Goal: Task Accomplishment & Management: Manage account settings

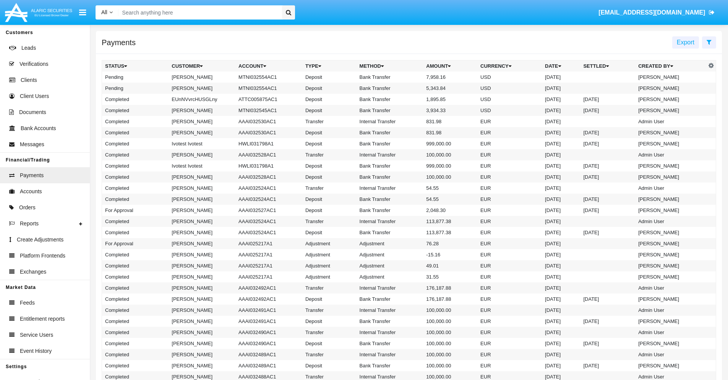
click at [709, 42] on icon at bounding box center [709, 42] width 5 height 6
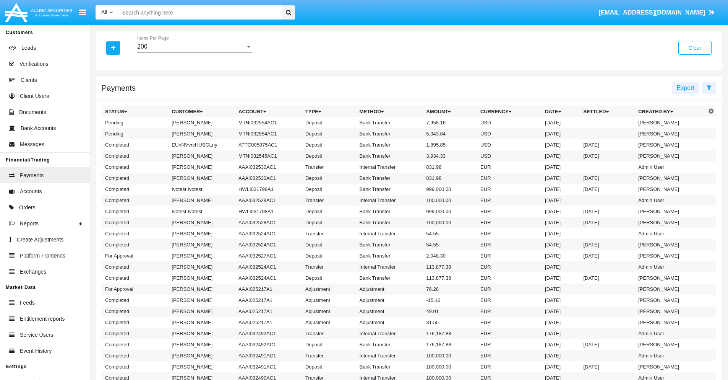
click at [195, 47] on div "200" at bounding box center [191, 46] width 108 height 7
click at [195, 52] on span "10" at bounding box center [194, 52] width 115 height 18
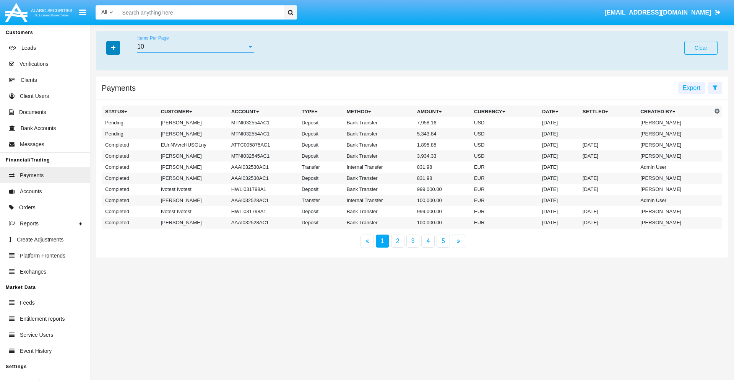
click at [113, 47] on icon "button" at bounding box center [113, 47] width 4 height 5
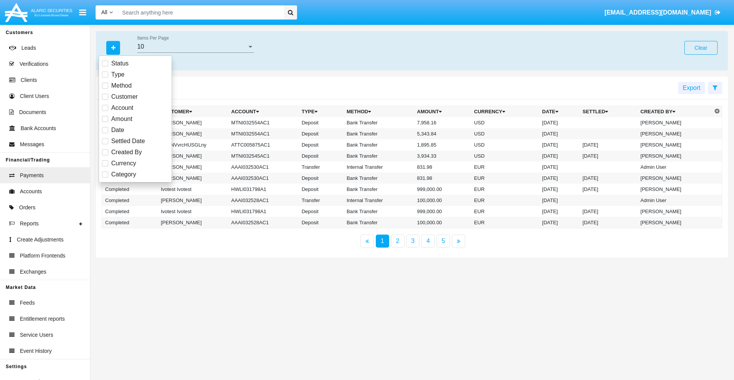
click at [120, 63] on span "Status" at bounding box center [119, 63] width 17 height 9
click at [105, 67] on input "Status" at bounding box center [105, 67] width 0 height 0
checkbox input "true"
click at [113, 47] on icon "button" at bounding box center [113, 47] width 4 height 5
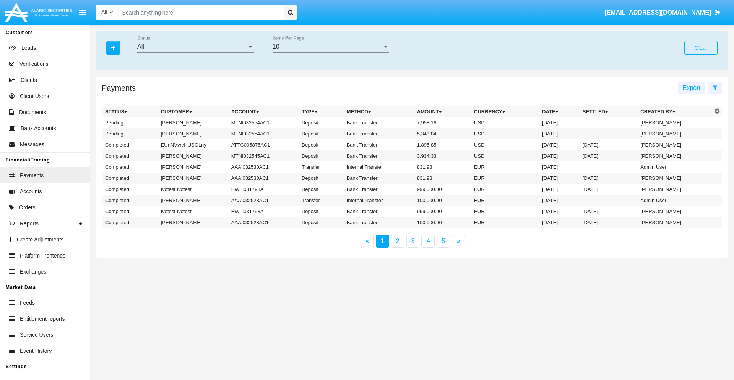
click at [195, 47] on div "All" at bounding box center [192, 46] width 110 height 7
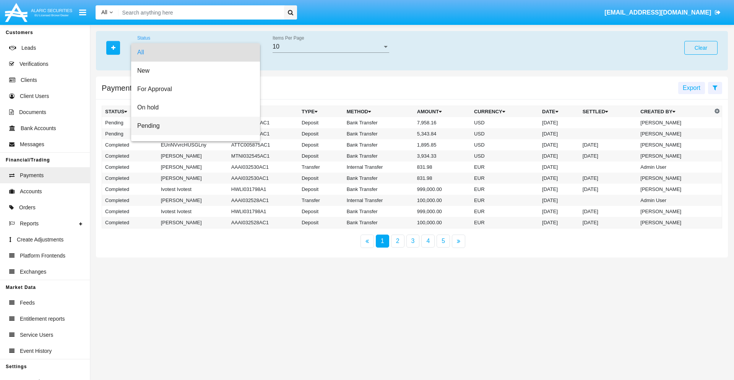
click at [192, 126] on span "Pending" at bounding box center [195, 126] width 117 height 18
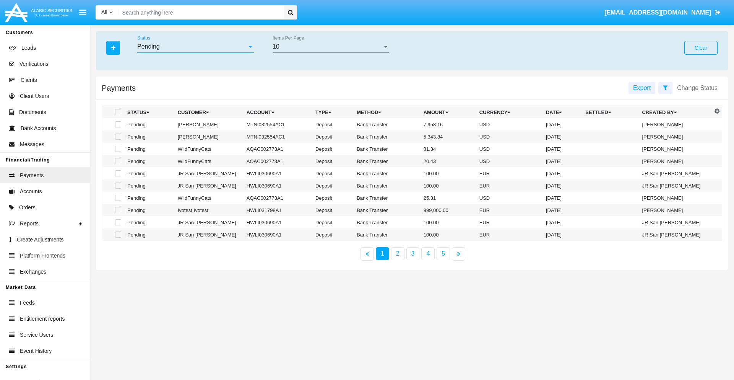
click at [117, 124] on span at bounding box center [118, 124] width 6 height 6
click at [118, 127] on input "checkbox" at bounding box center [118, 127] width 0 height 0
checkbox input "true"
click at [117, 137] on span at bounding box center [118, 136] width 6 height 6
click at [118, 140] on input "checkbox" at bounding box center [118, 140] width 0 height 0
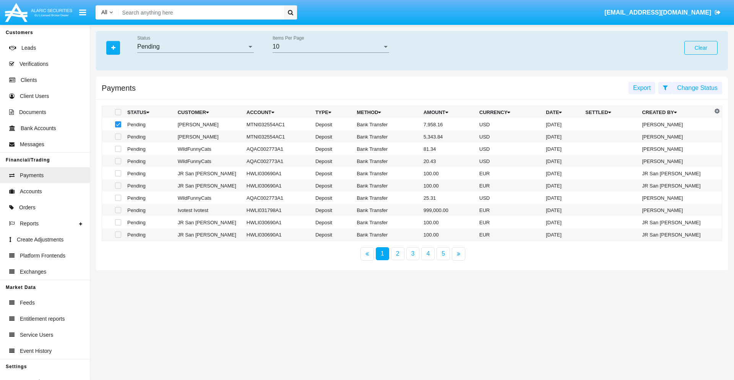
checkbox input "true"
click at [697, 88] on button "Change Status" at bounding box center [698, 88] width 50 height 12
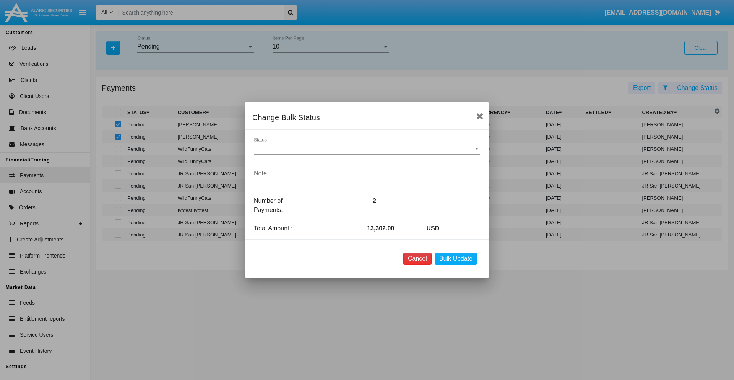
click at [417, 258] on button "Cancel" at bounding box center [417, 258] width 28 height 12
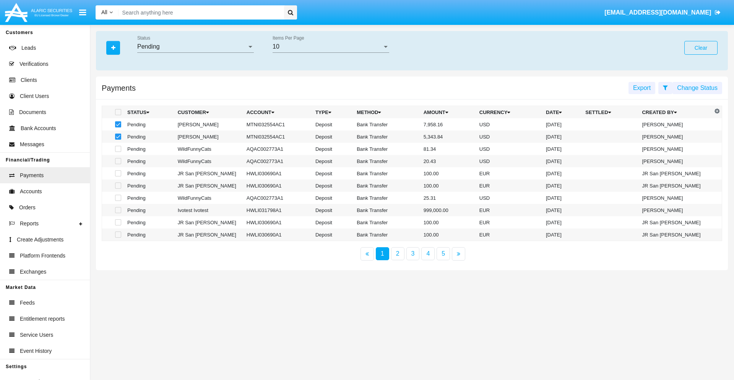
click at [697, 88] on button "Change Status" at bounding box center [698, 88] width 50 height 12
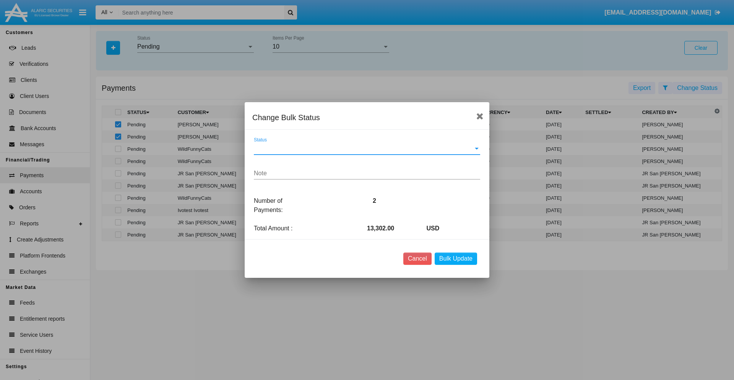
click at [367, 148] on span "Status" at bounding box center [363, 148] width 219 height 7
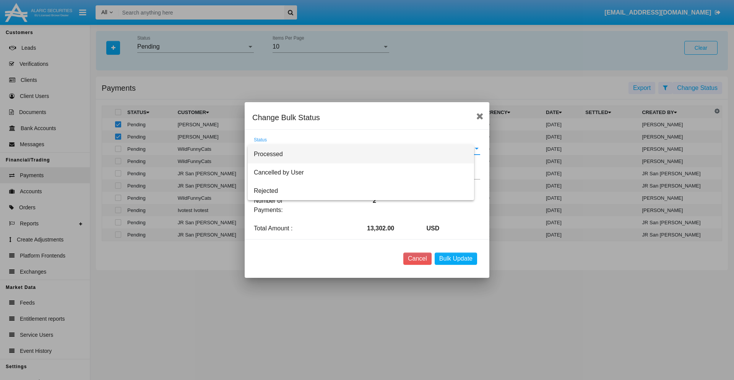
click at [367, 154] on span "Processed" at bounding box center [361, 154] width 214 height 18
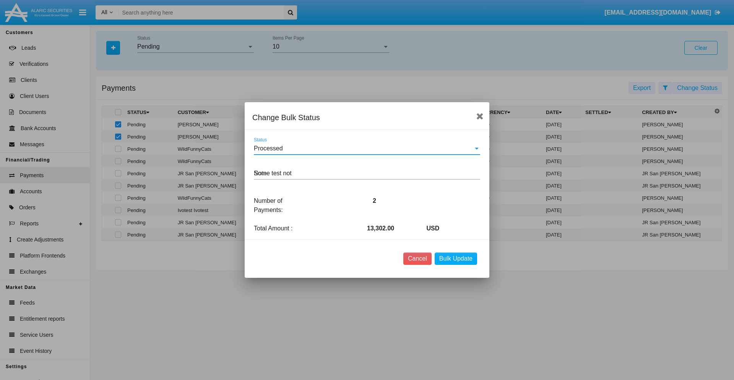
type textarea "Some test note"
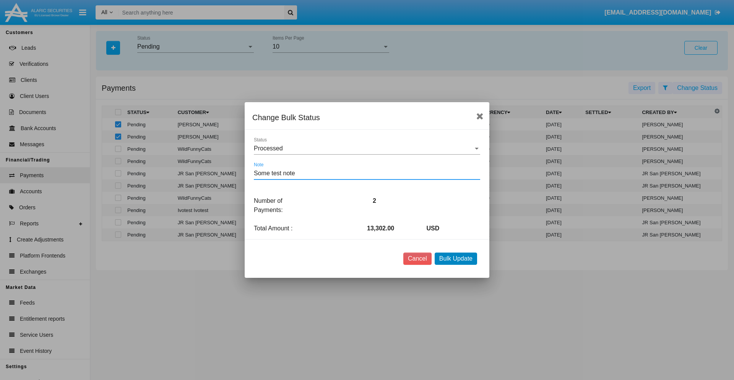
click at [456, 258] on button "Bulk Update" at bounding box center [456, 258] width 42 height 12
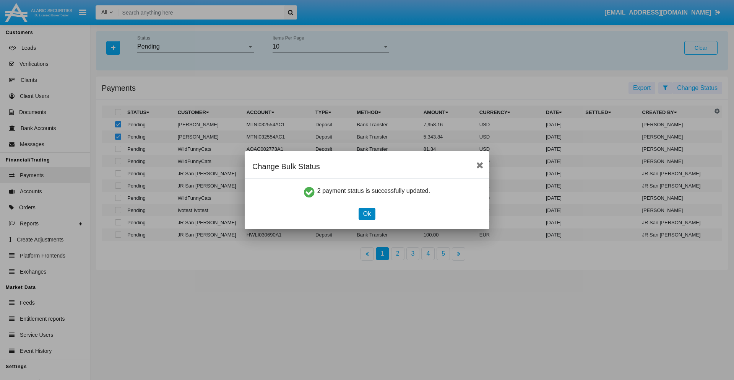
click at [367, 213] on button "Ok" at bounding box center [367, 214] width 17 height 12
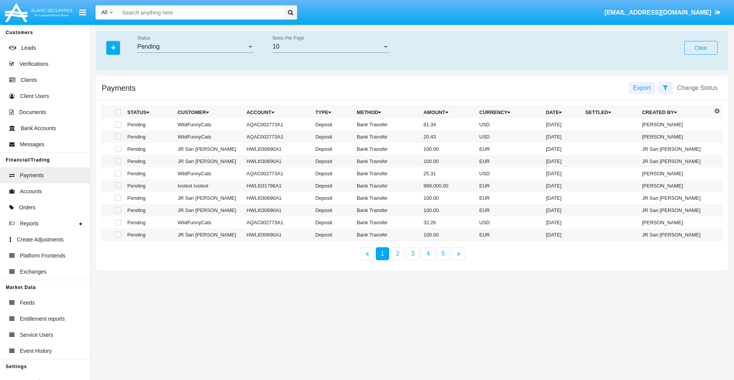
click at [195, 47] on div "Pending" at bounding box center [192, 46] width 110 height 7
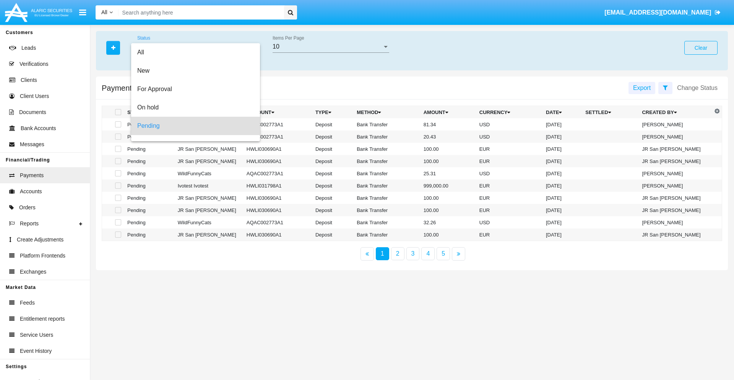
scroll to position [34, 0]
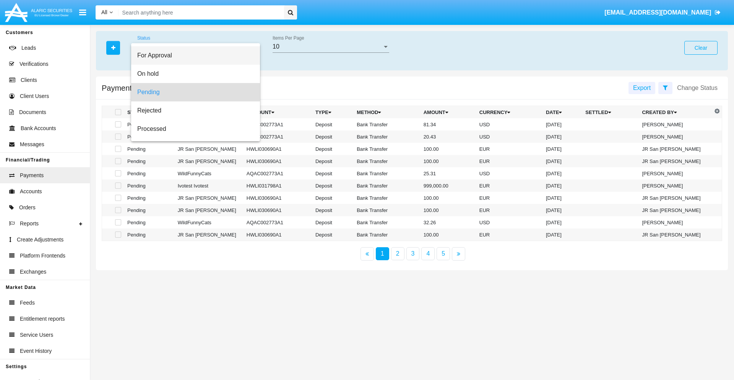
click at [192, 55] on span "For Approval" at bounding box center [195, 55] width 117 height 18
